Goal: Information Seeking & Learning: Learn about a topic

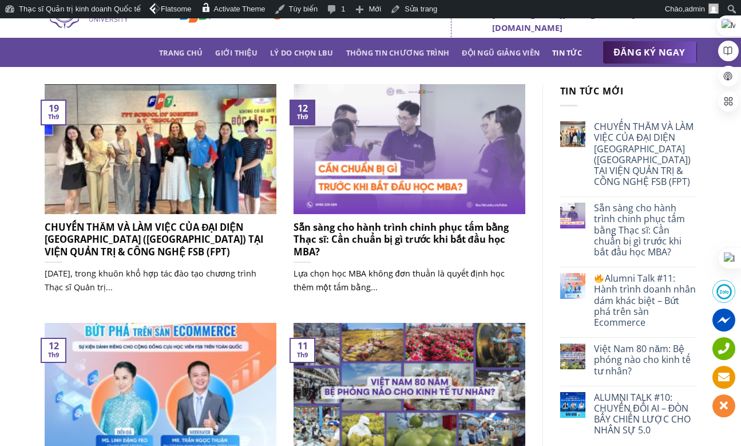
scroll to position [34, 0]
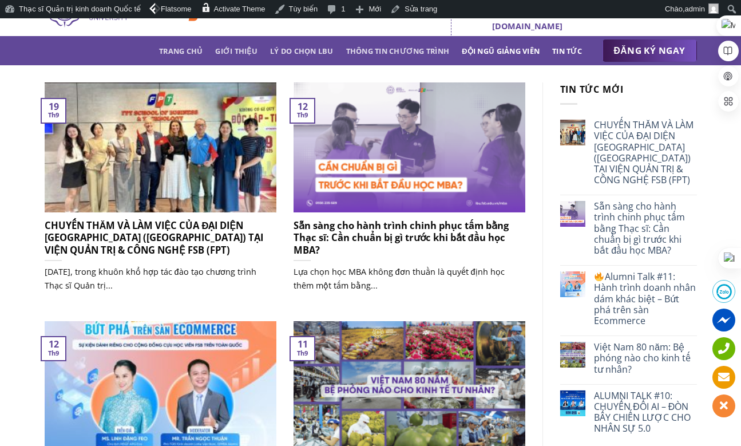
click at [497, 49] on link "Đội ngũ giảng viên" at bounding box center [501, 51] width 78 height 21
click at [492, 52] on link "Đội ngũ giảng viên" at bounding box center [501, 51] width 78 height 21
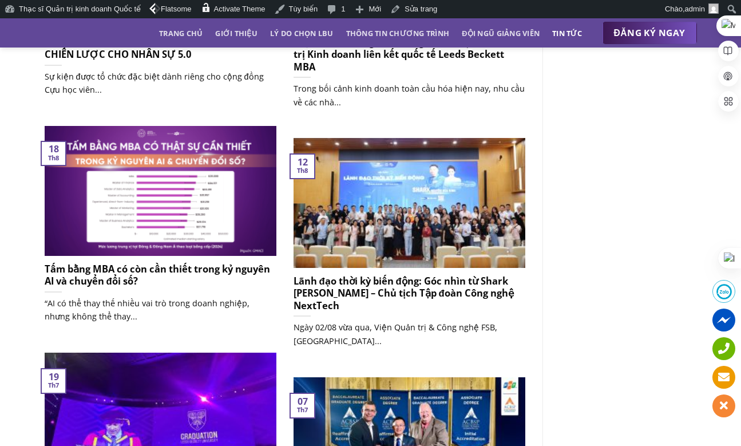
scroll to position [691, 0]
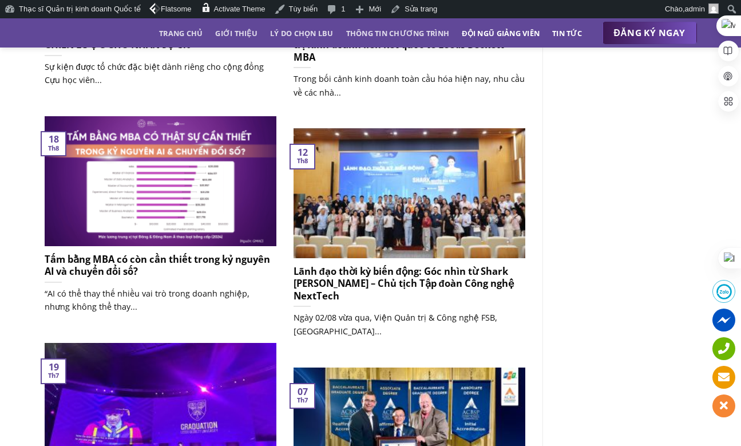
click at [491, 33] on link "Đội ngũ giảng viên" at bounding box center [501, 33] width 78 height 21
